Goal: Transaction & Acquisition: Purchase product/service

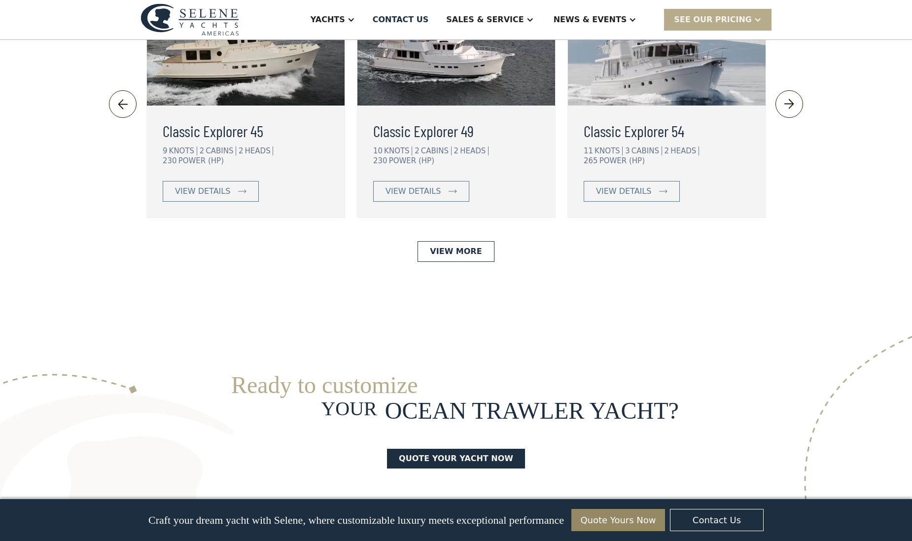
scroll to position [2253, 0]
click at [459, 241] on link "View More" at bounding box center [455, 251] width 76 height 21
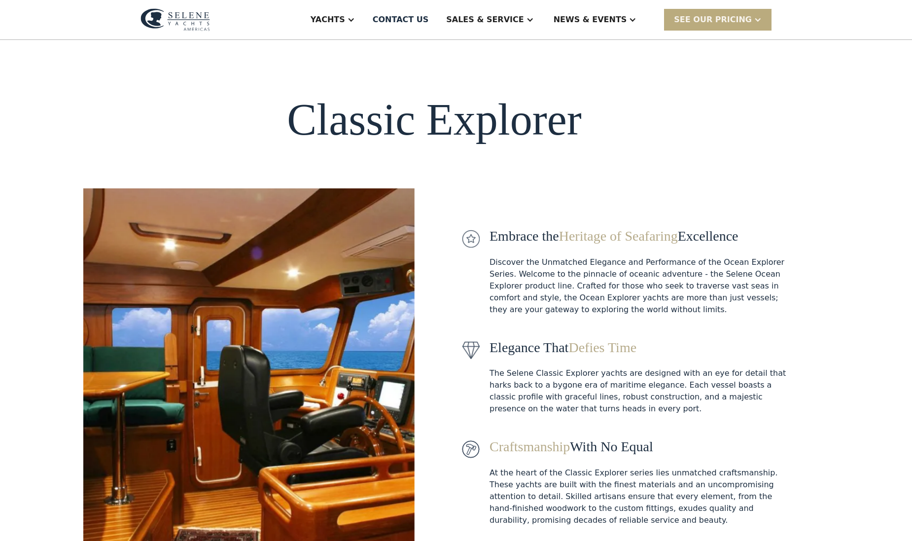
click at [699, 22] on div "SEE Our Pricing" at bounding box center [713, 20] width 78 height 12
click at [714, 35] on link "Get a PASSCODE" at bounding box center [730, 42] width 133 height 22
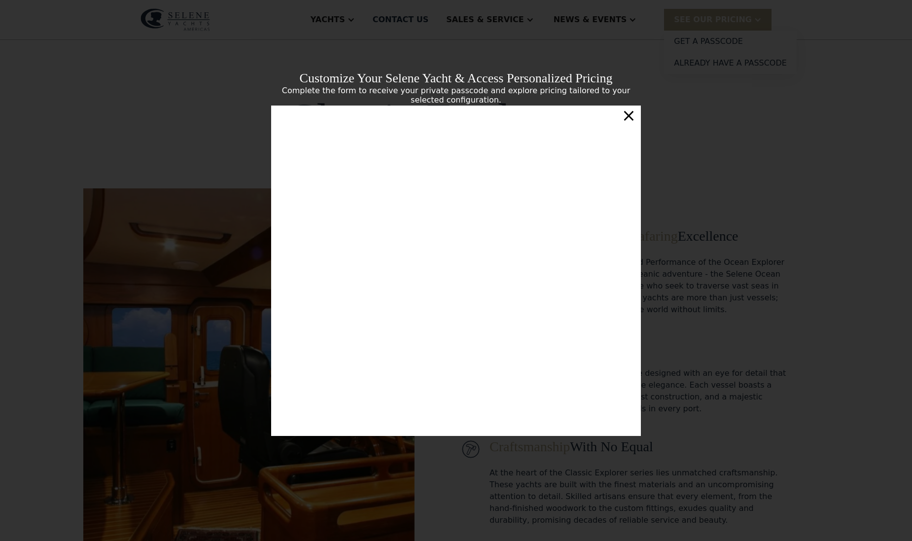
scroll to position [146, 0]
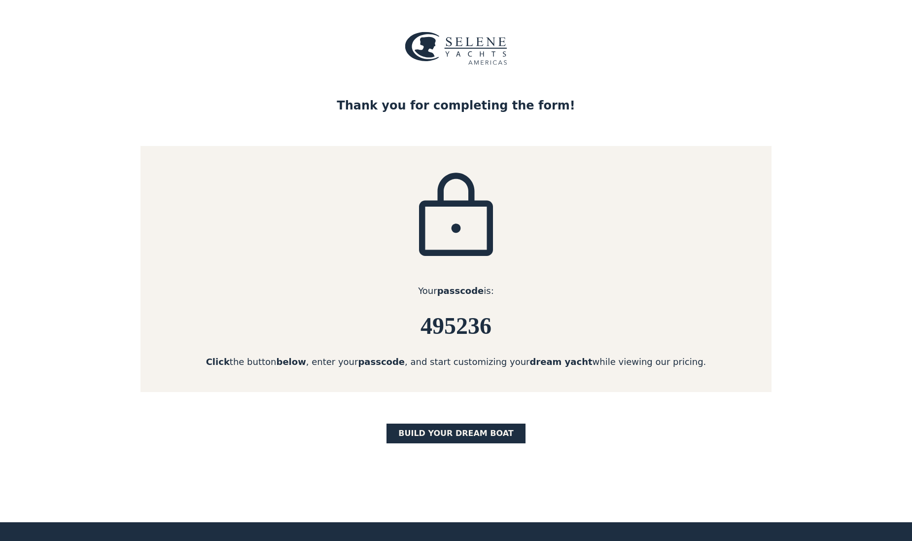
click at [470, 329] on h6 "495236" at bounding box center [455, 326] width 631 height 26
copy h6 "495236"
click at [488, 428] on link "BUILD yOUR dream boat" at bounding box center [455, 433] width 139 height 20
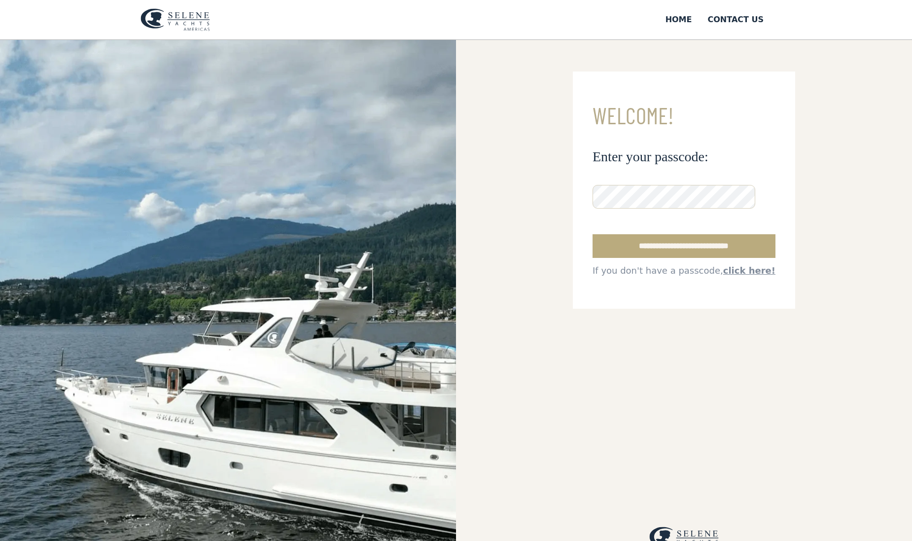
click at [740, 249] on input "**********" at bounding box center [683, 246] width 183 height 24
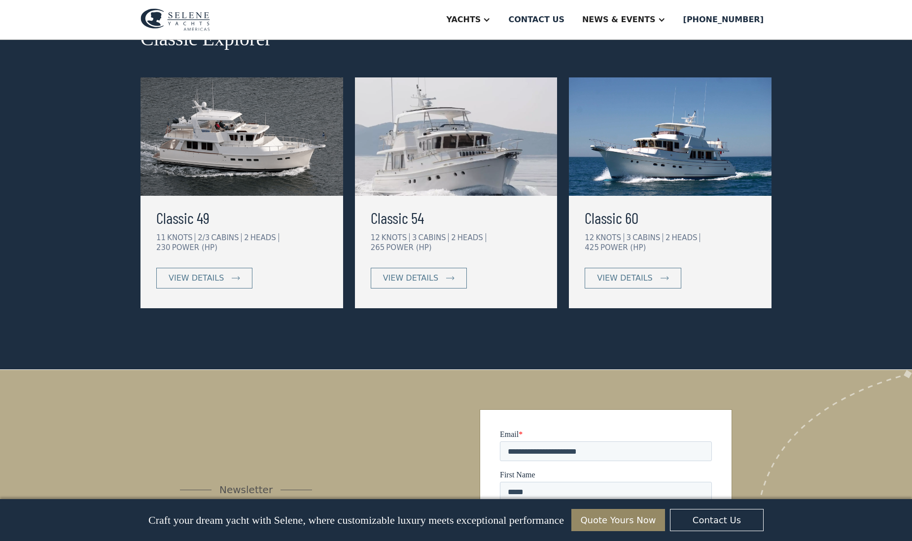
scroll to position [500, 0]
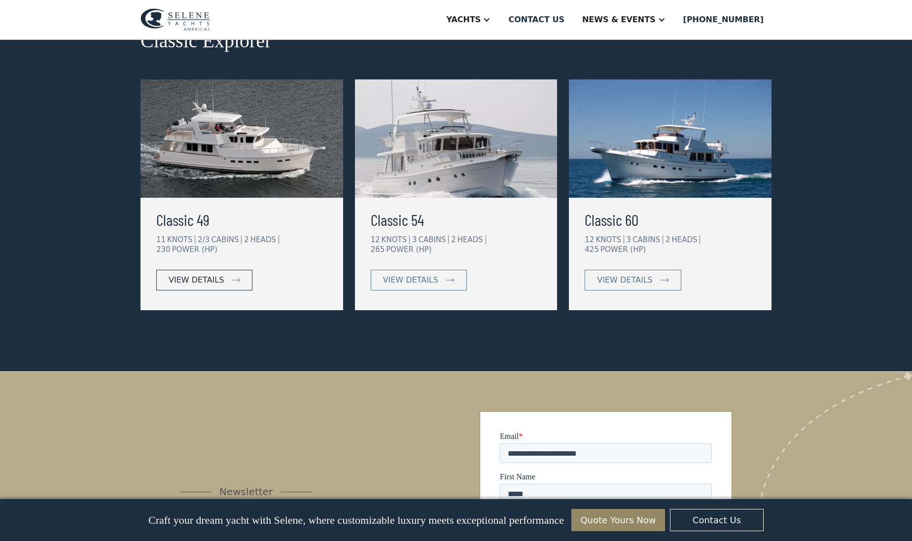
click at [226, 270] on link "view details" at bounding box center [204, 280] width 96 height 21
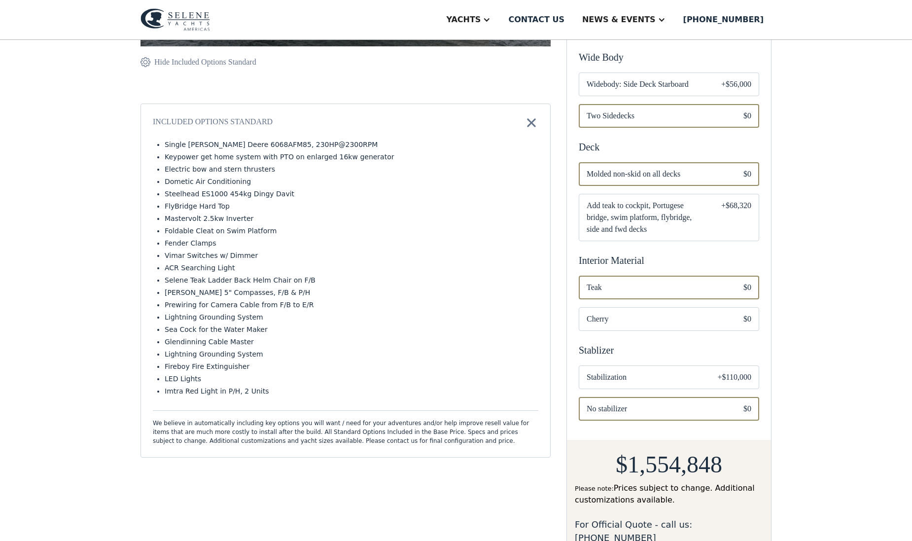
scroll to position [335, 0]
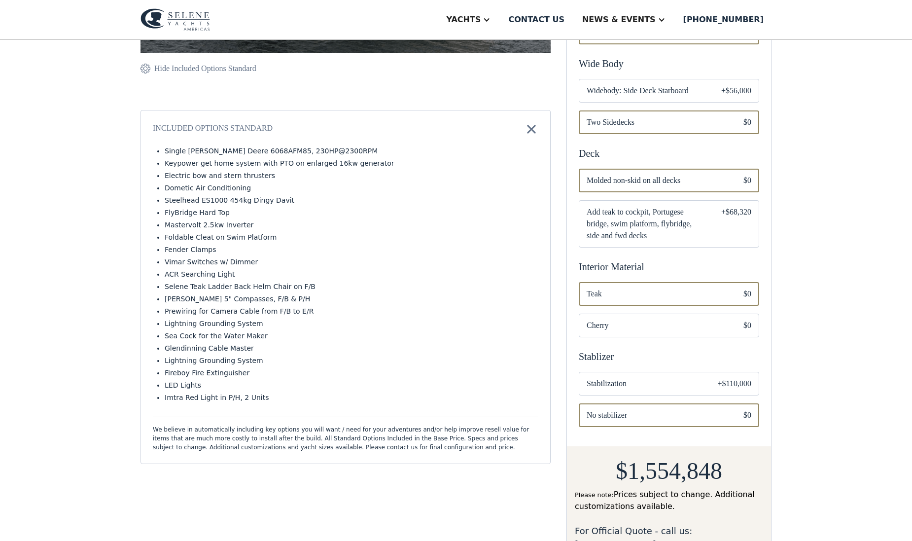
click at [739, 378] on div "+$110,000" at bounding box center [735, 384] width 34 height 12
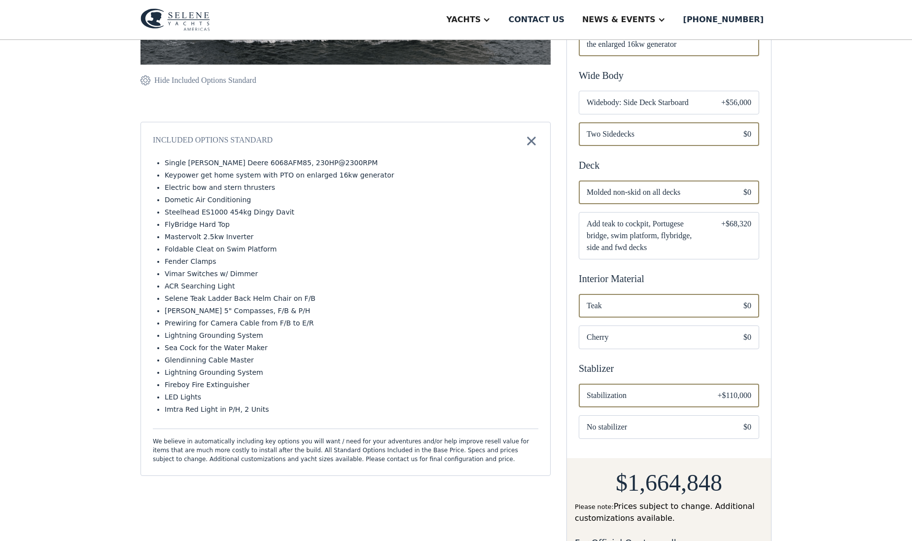
scroll to position [55, 0]
